Goal: Communication & Community: Ask a question

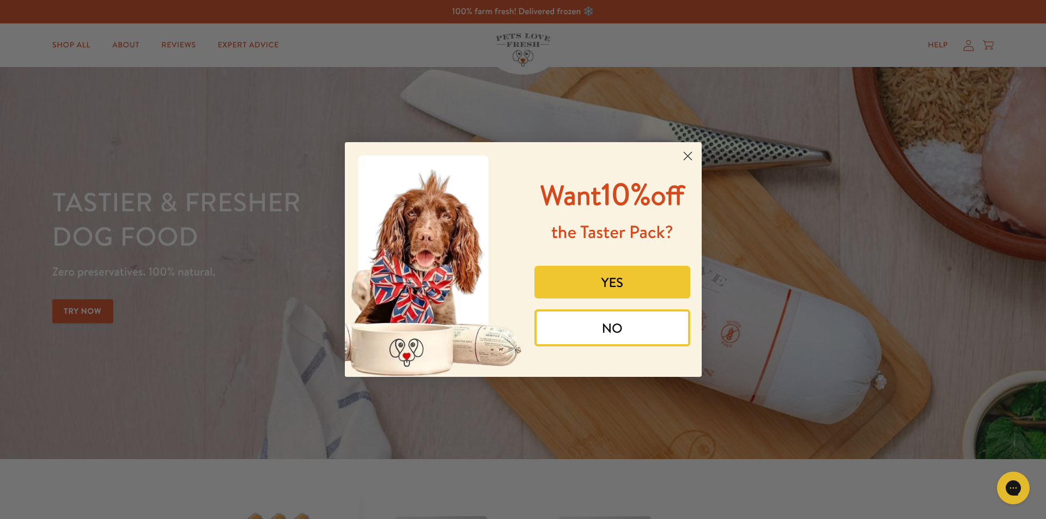
click at [615, 324] on button "NO" at bounding box center [612, 327] width 156 height 37
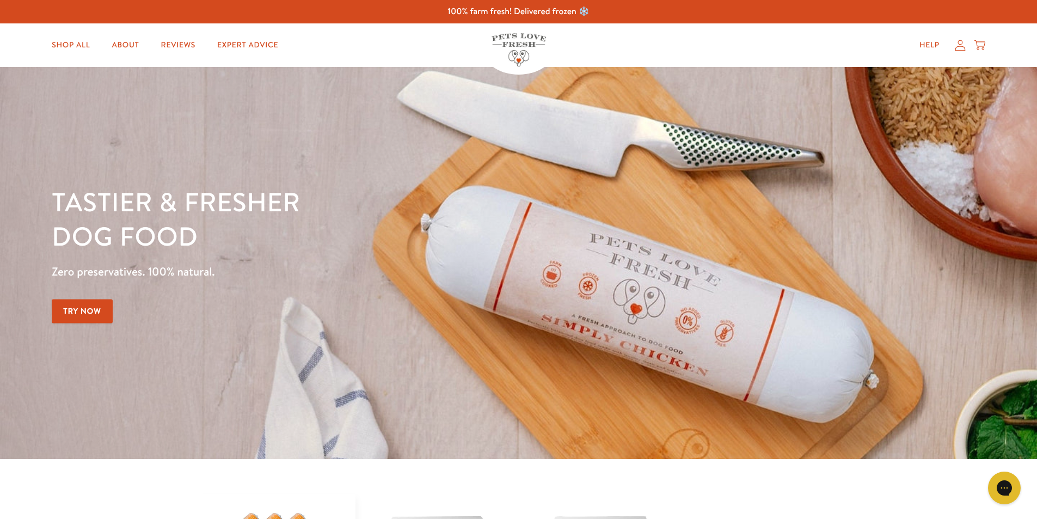
click at [957, 46] on icon at bounding box center [960, 45] width 11 height 11
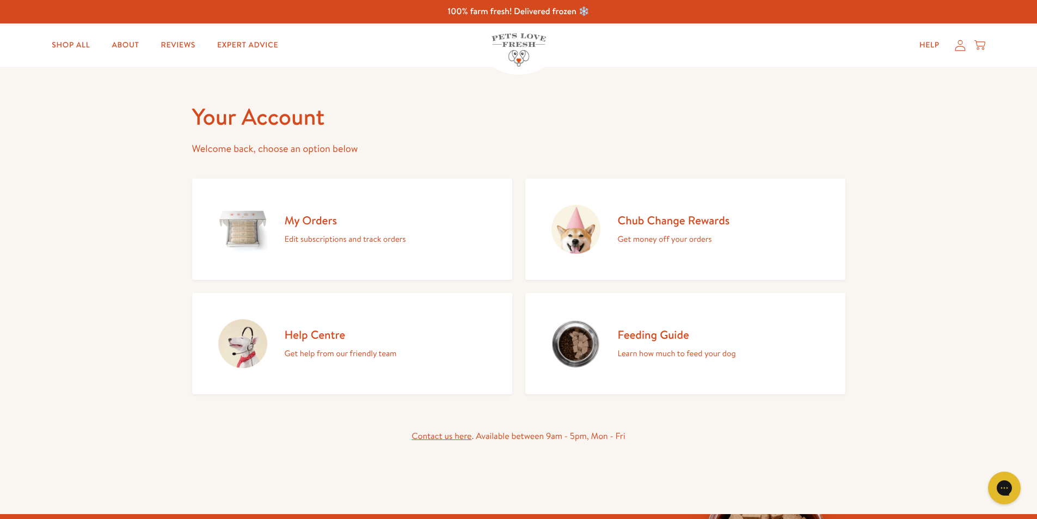
click at [308, 336] on h2 "Help Centre" at bounding box center [341, 334] width 112 height 15
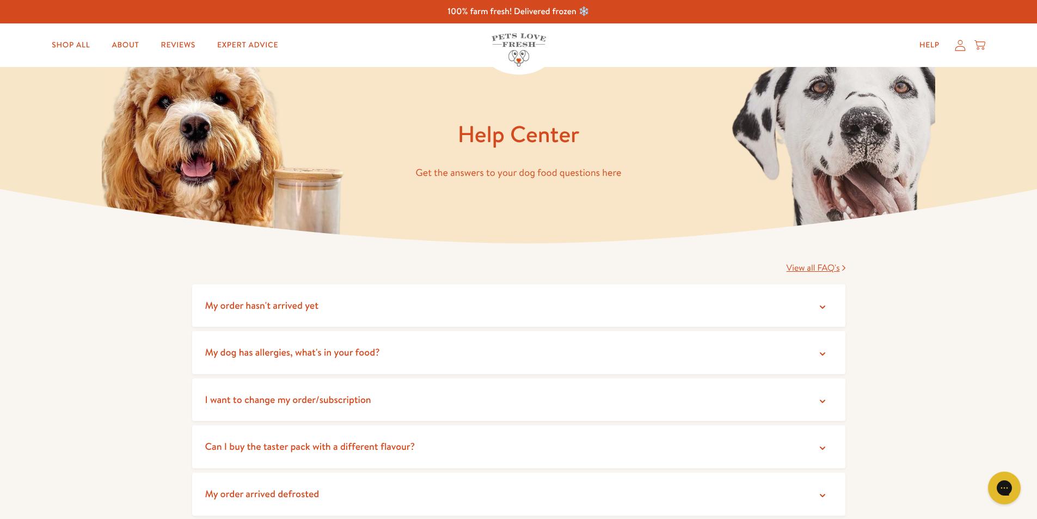
click at [823, 305] on icon at bounding box center [822, 307] width 11 height 11
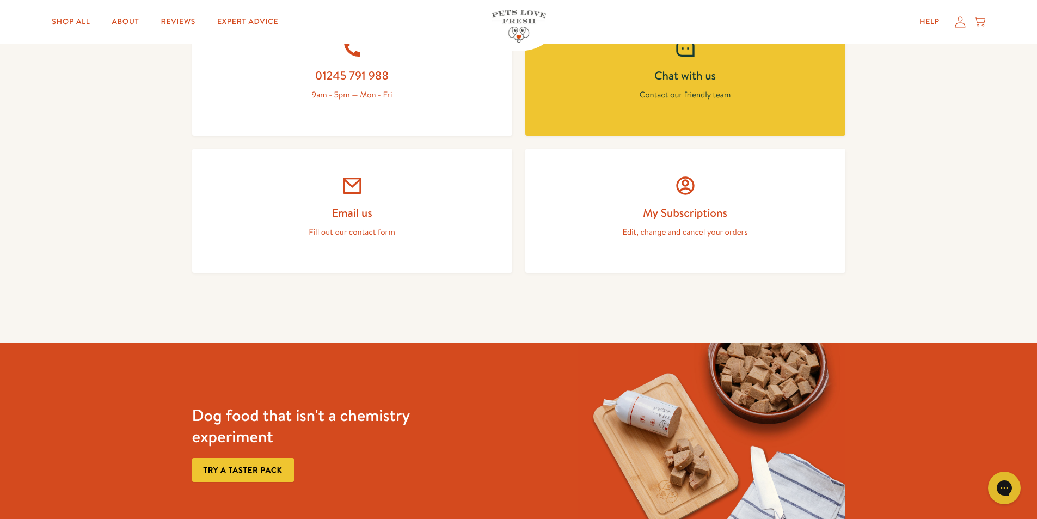
scroll to position [436, 0]
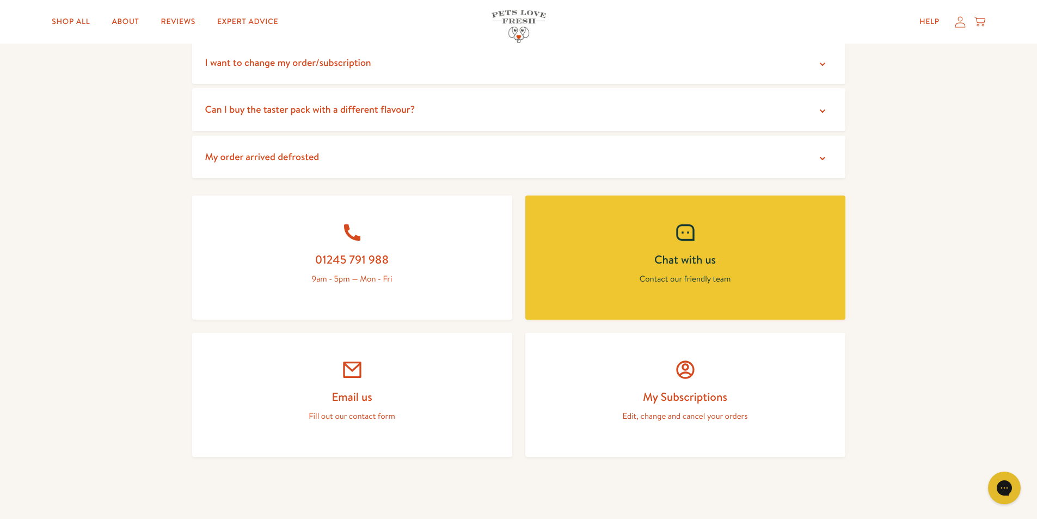
click at [687, 231] on icon at bounding box center [686, 233] width 22 height 22
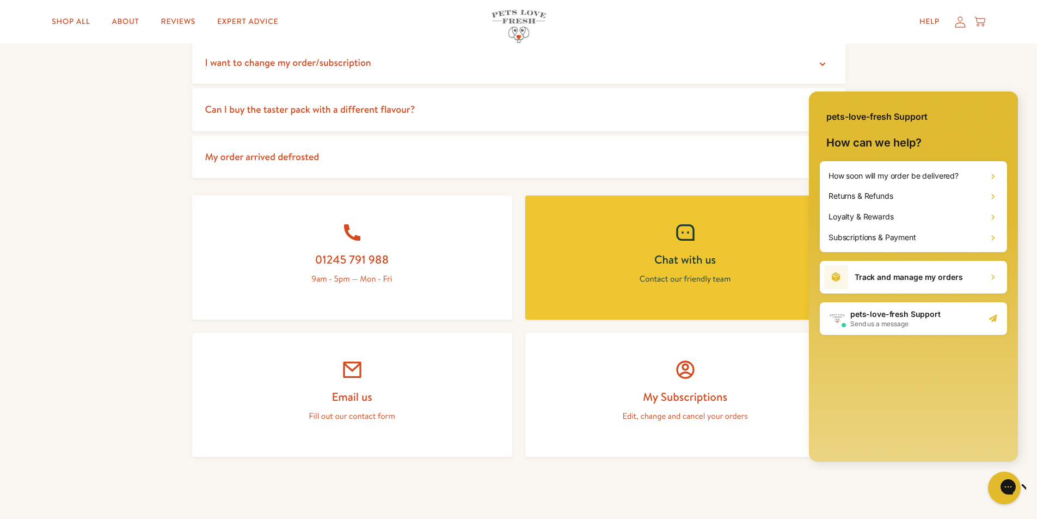
scroll to position [0, 0]
click at [882, 323] on span "Send us a message" at bounding box center [896, 324] width 90 height 9
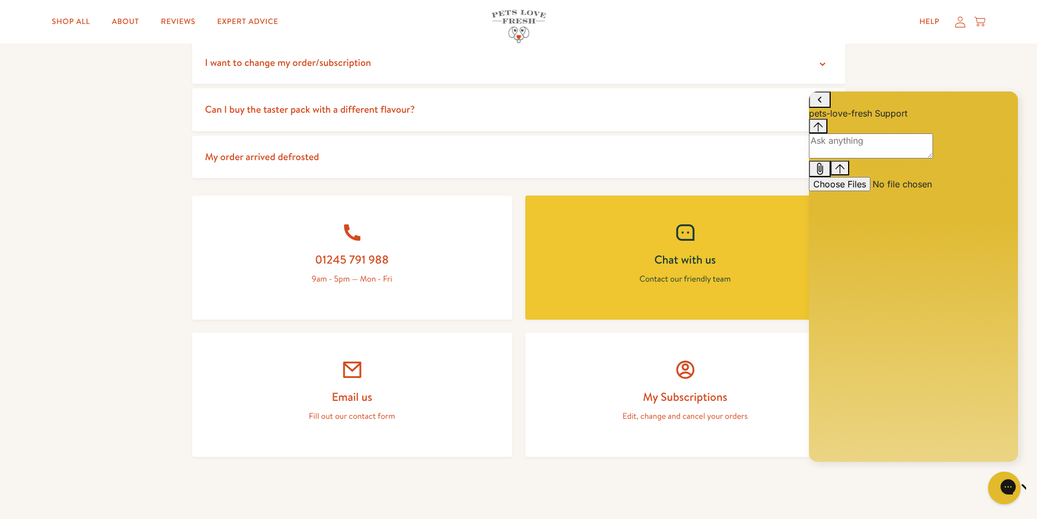
click at [831, 158] on textarea "live chat message input" at bounding box center [871, 145] width 124 height 25
type textarea "my order didn't arrive [DATE]"
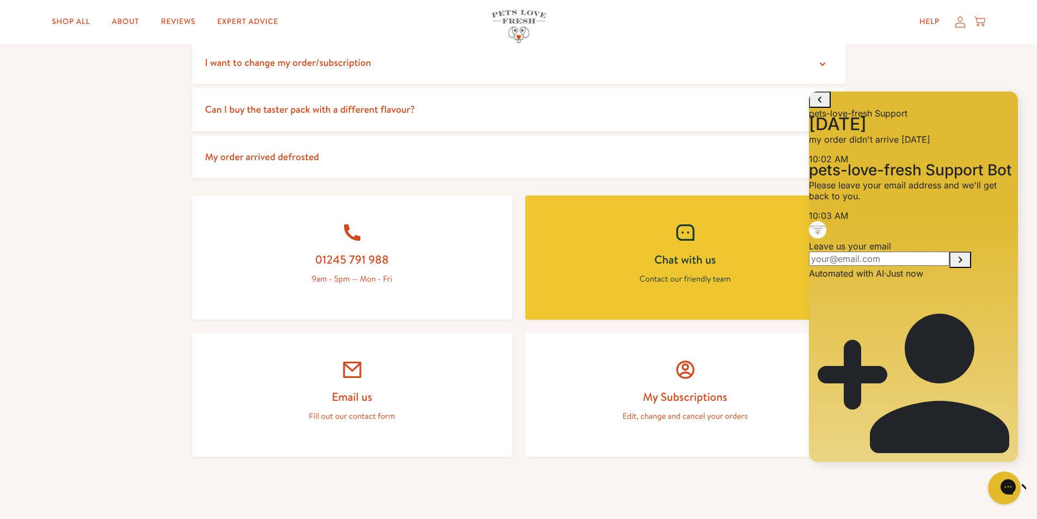
click at [864, 266] on input "Leave us your email" at bounding box center [879, 259] width 141 height 14
type input "[EMAIL_ADDRESS][DOMAIN_NAME]"
click at [950, 252] on button "Submit Leave us your email" at bounding box center [961, 260] width 22 height 16
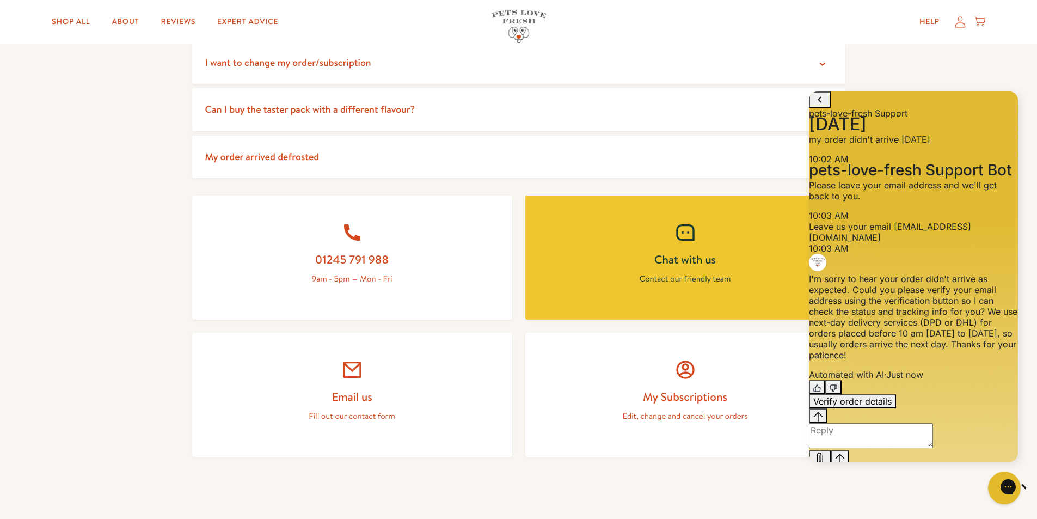
scroll to position [99, 0]
click at [845, 439] on textarea "live chat message input" at bounding box center [871, 435] width 124 height 25
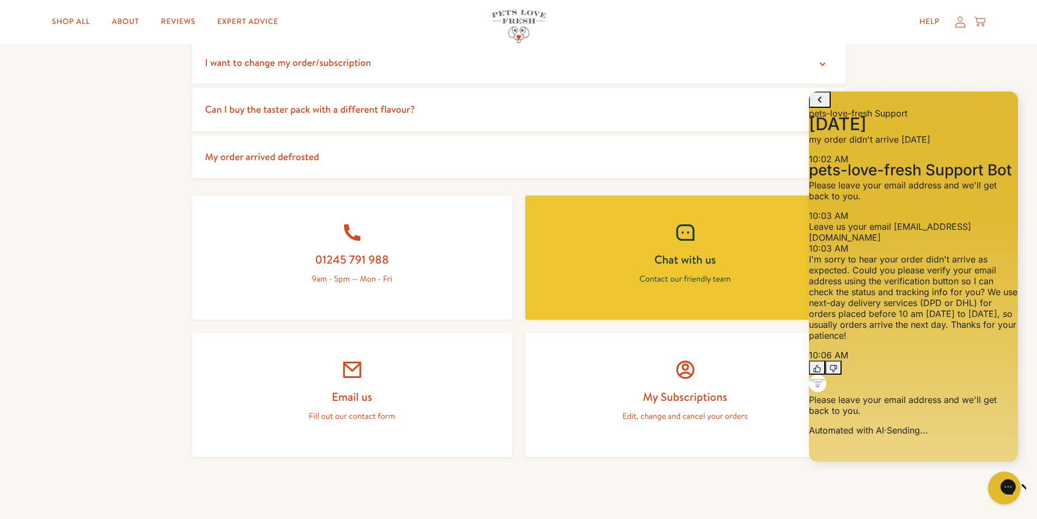
scroll to position [107, 0]
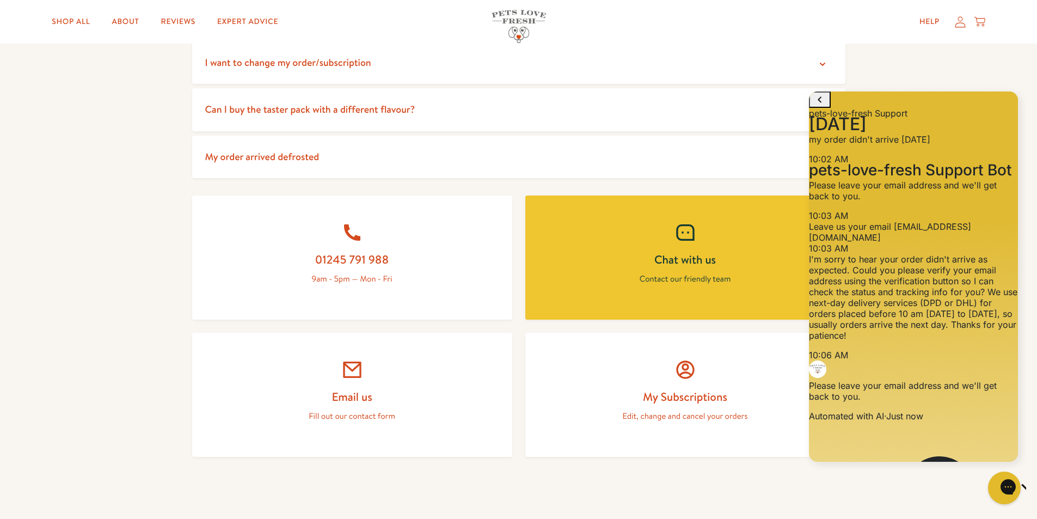
type textarea "It was supposed to arrive [DATE] I received notifications from DPD but it never…"
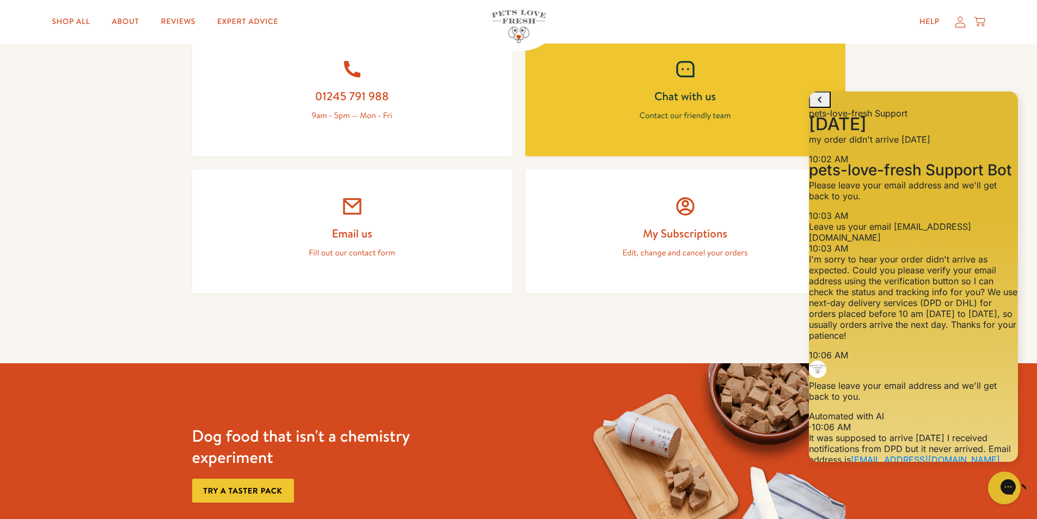
scroll to position [417, 0]
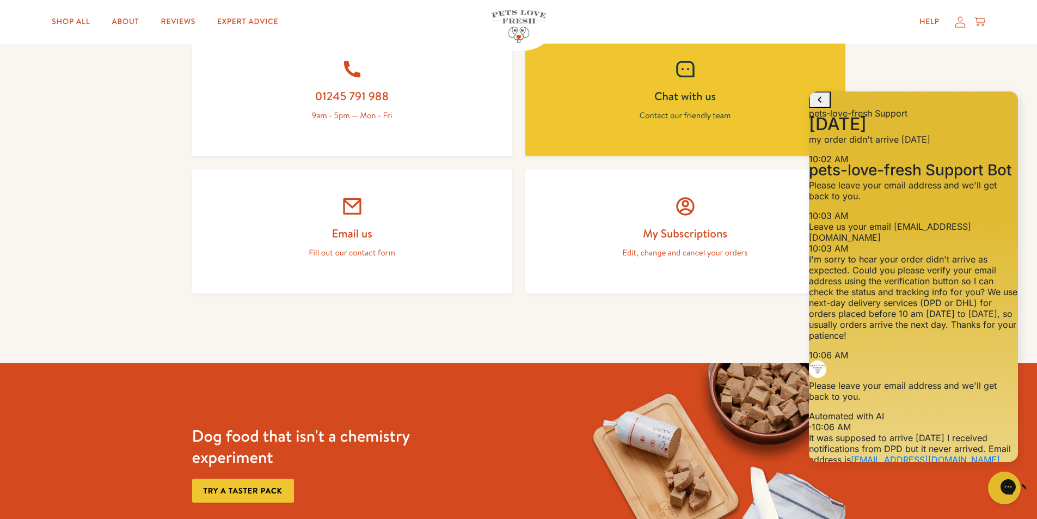
type textarea "I have just checked DPD but am not convinced it will be safe for my dog as the …"
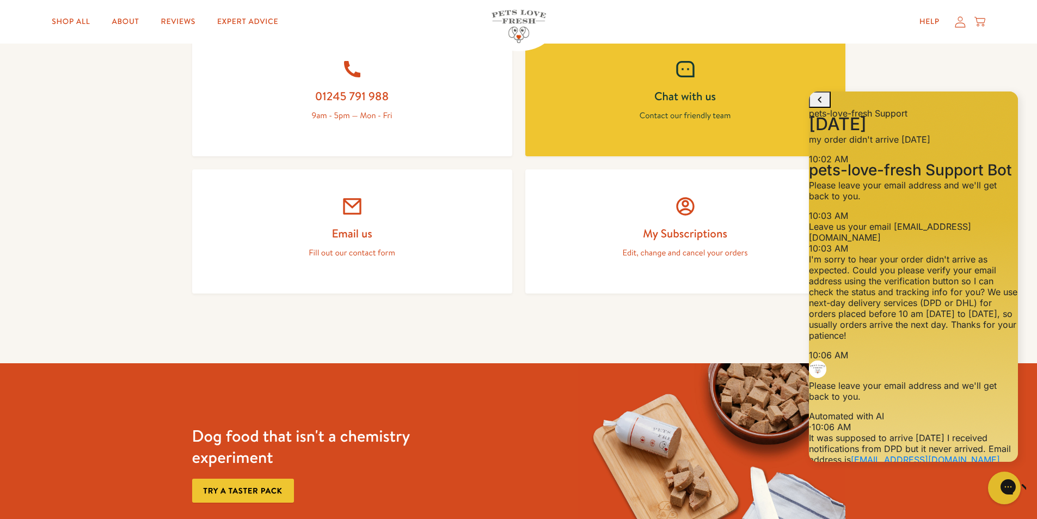
type textarea "I don't know what happened [DATE] as the van stopped twice outside my house and…"
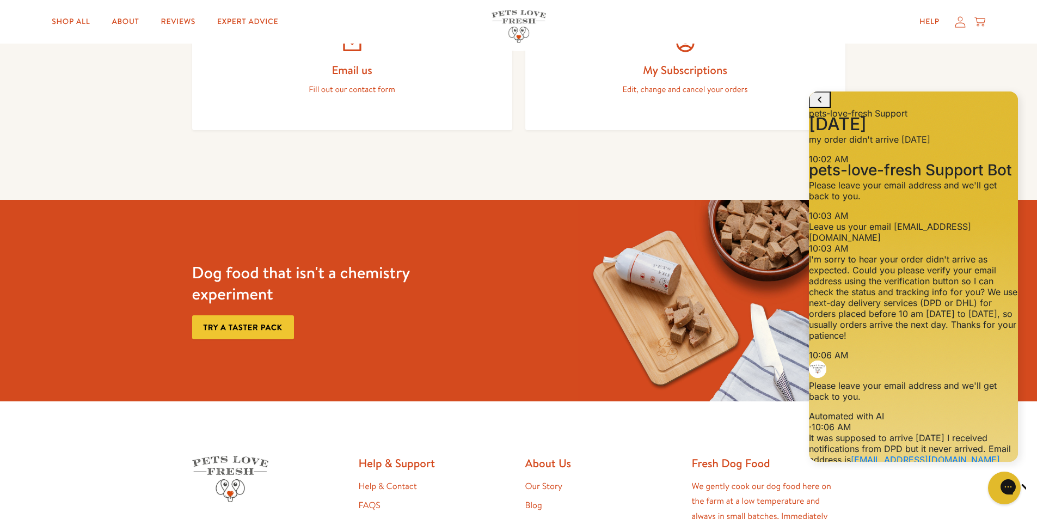
scroll to position [565, 0]
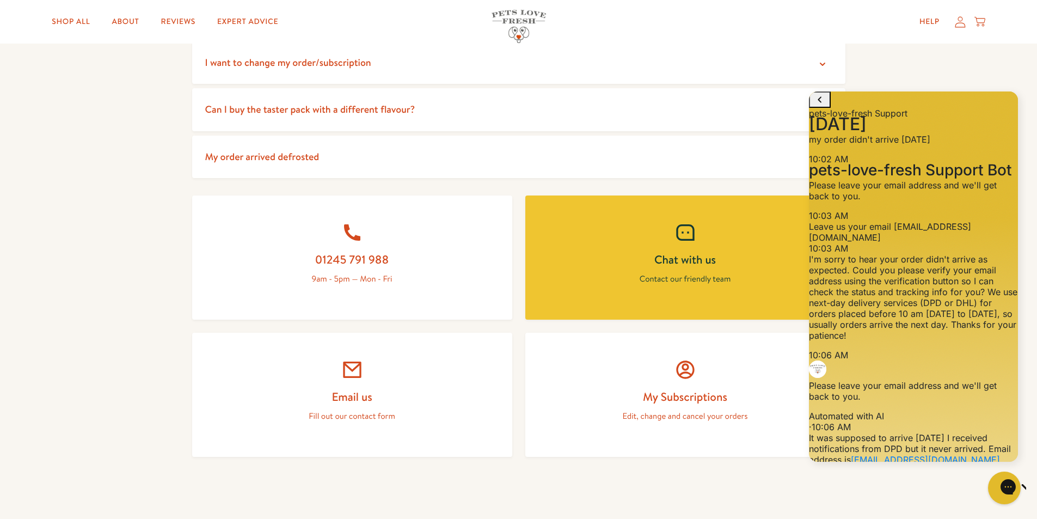
scroll to position [824, 0]
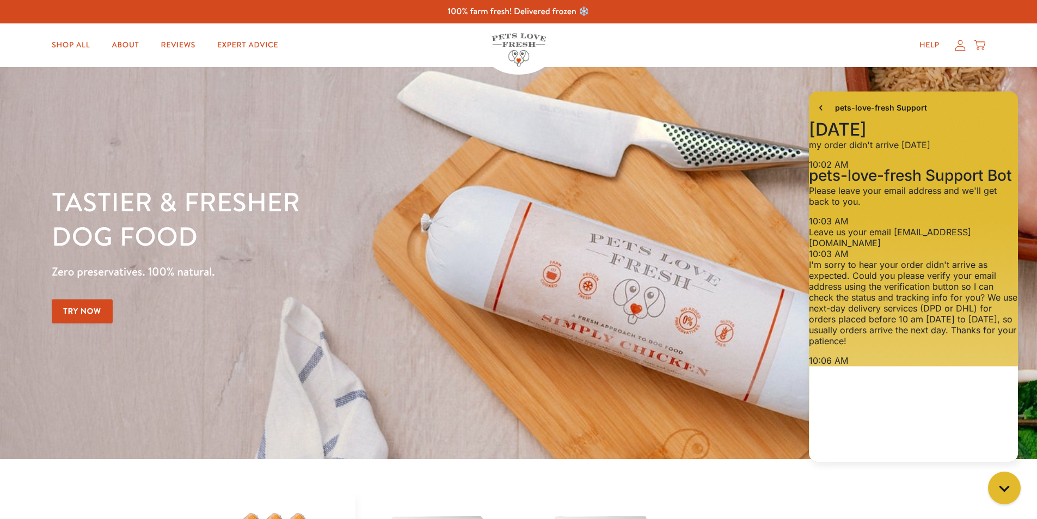
click at [961, 44] on icon at bounding box center [960, 45] width 11 height 11
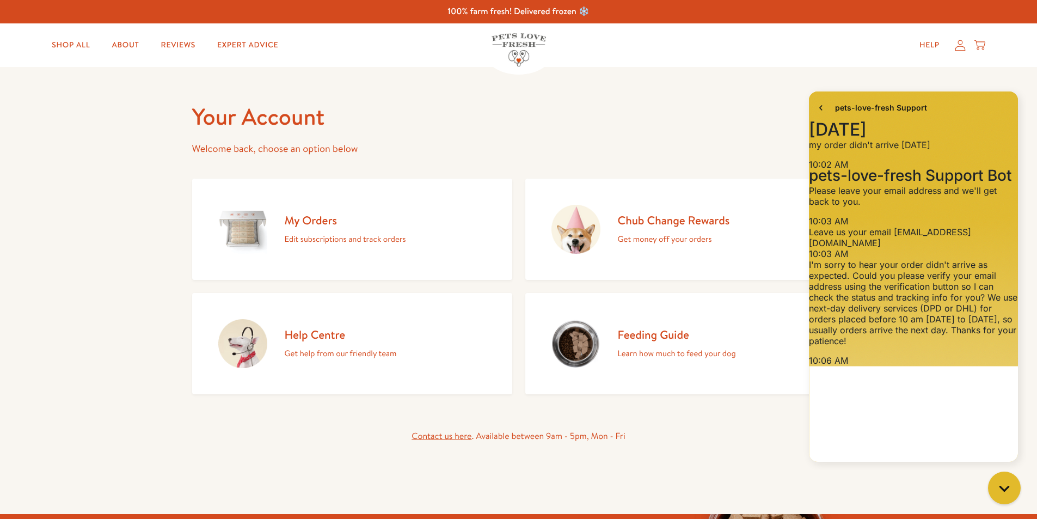
scroll to position [565, 0]
click at [305, 213] on h2 "My Orders" at bounding box center [345, 220] width 121 height 15
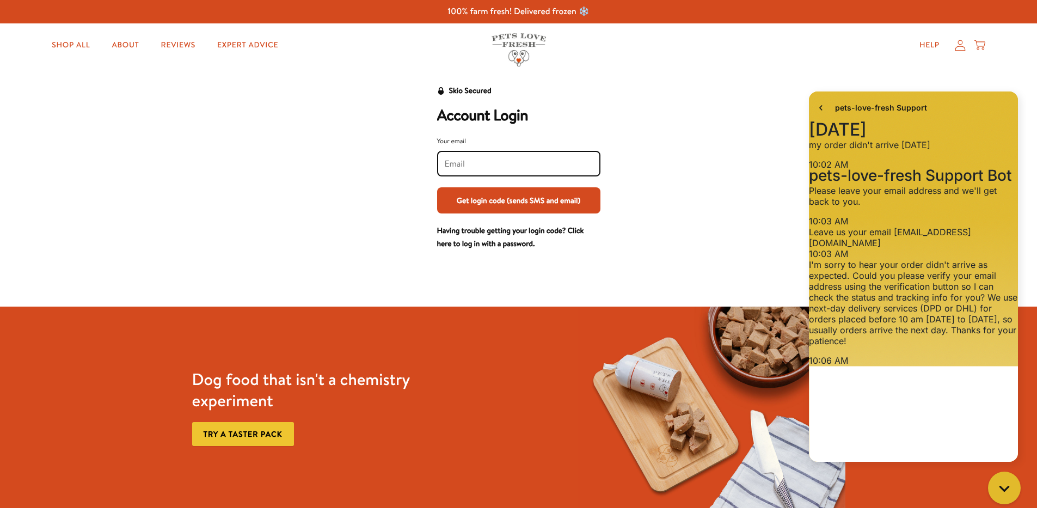
scroll to position [565, 0]
click at [462, 165] on input "Your email" at bounding box center [519, 164] width 148 height 12
type input "[EMAIL_ADDRESS][DOMAIN_NAME]"
click at [320, 159] on div "Skio Secured Account Login Your email jodychristie@hotmail.com Get login code (…" at bounding box center [518, 167] width 675 height 166
click at [641, 115] on div "Skio Secured Account Login Your email jodychristie@hotmail.com Get login code (…" at bounding box center [518, 167] width 675 height 166
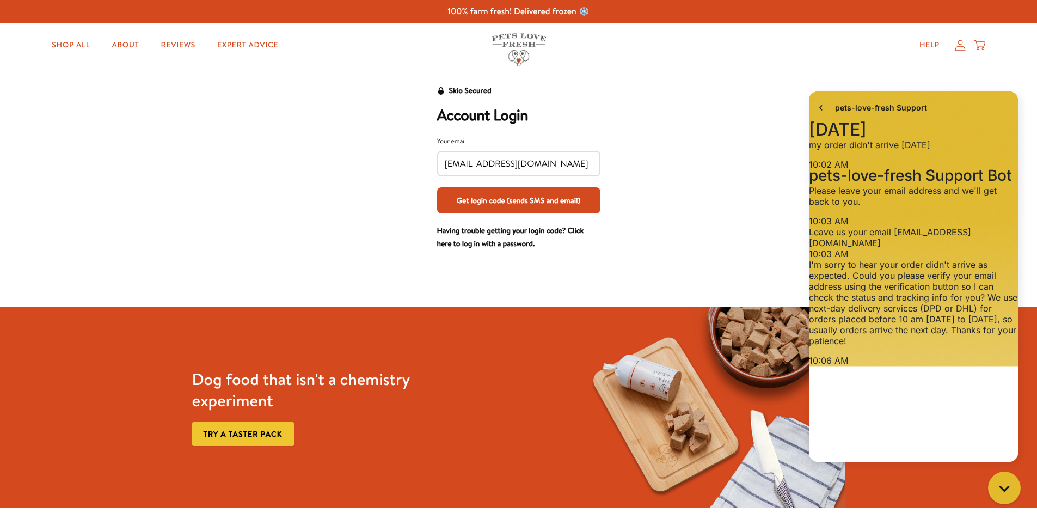
click at [485, 196] on button "Get login code (sends SMS and email)" at bounding box center [518, 200] width 163 height 26
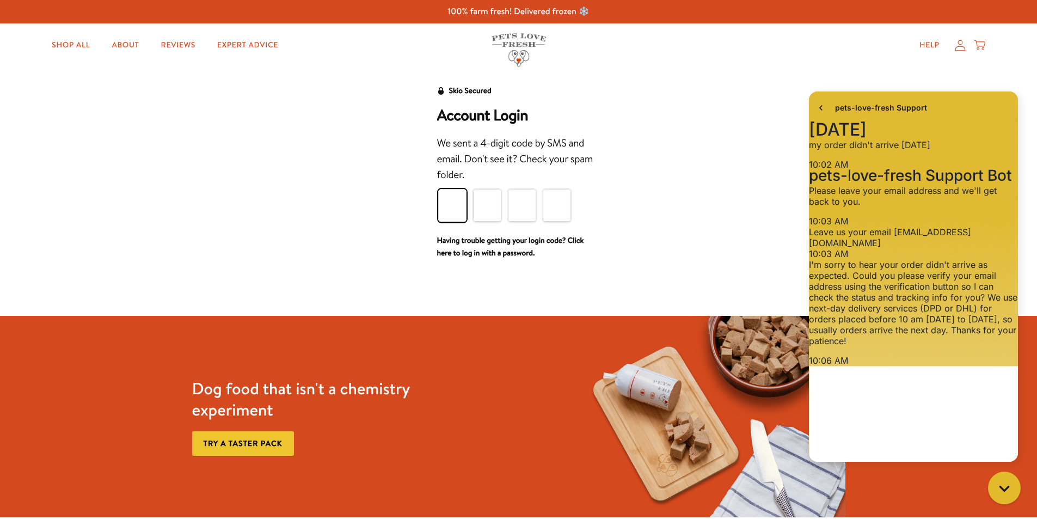
type input "3"
type input "6"
type input "7"
type input "0"
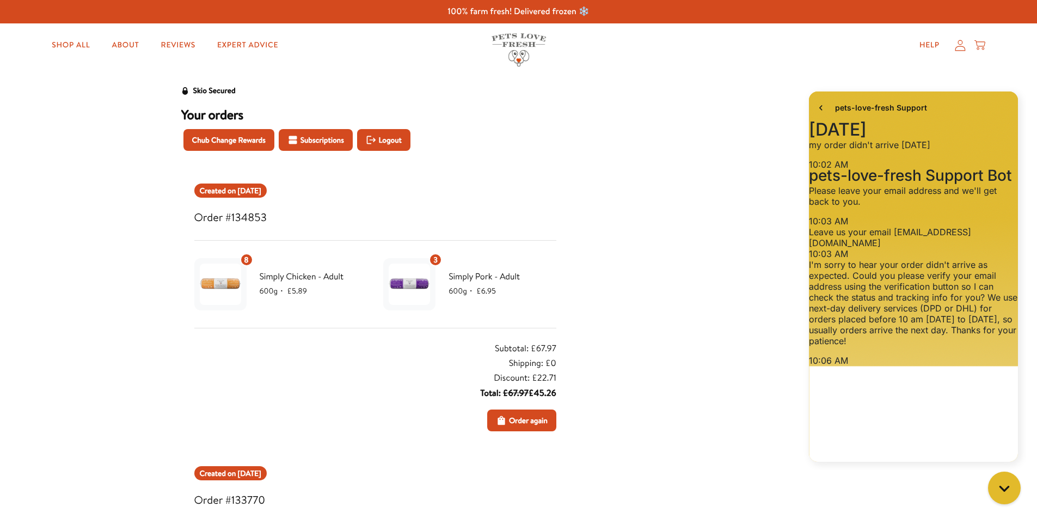
scroll to position [565, 0]
click at [1005, 488] on icon "Gorgias live chat" at bounding box center [1004, 487] width 11 height 11
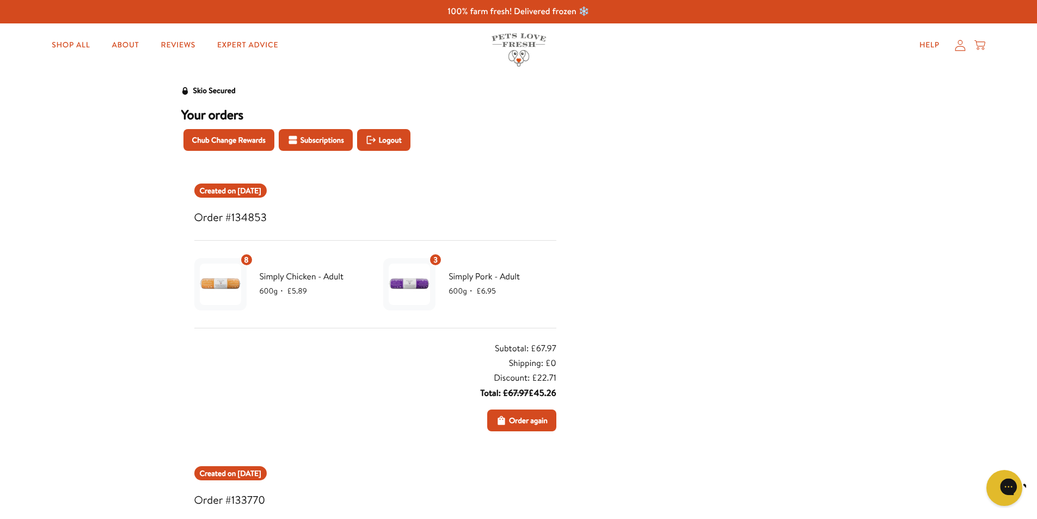
click at [1037, 488] on icon "Gorgias live chat" at bounding box center [1047, 486] width 11 height 11
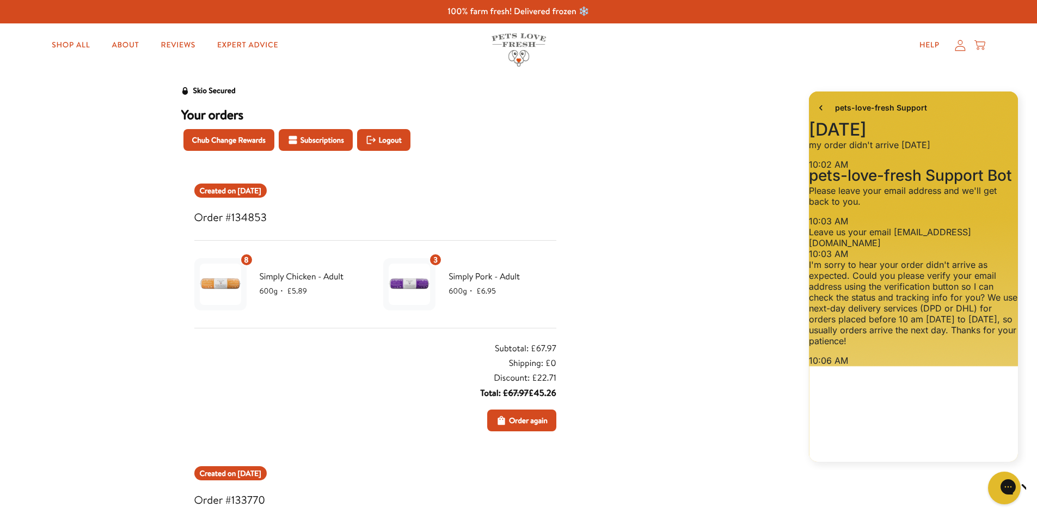
scroll to position [785, 0]
type textarea "OK thankyou [PERSON_NAME] I never thought of that, I will contact you later if …"
